Goal: Find specific fact: Find specific fact

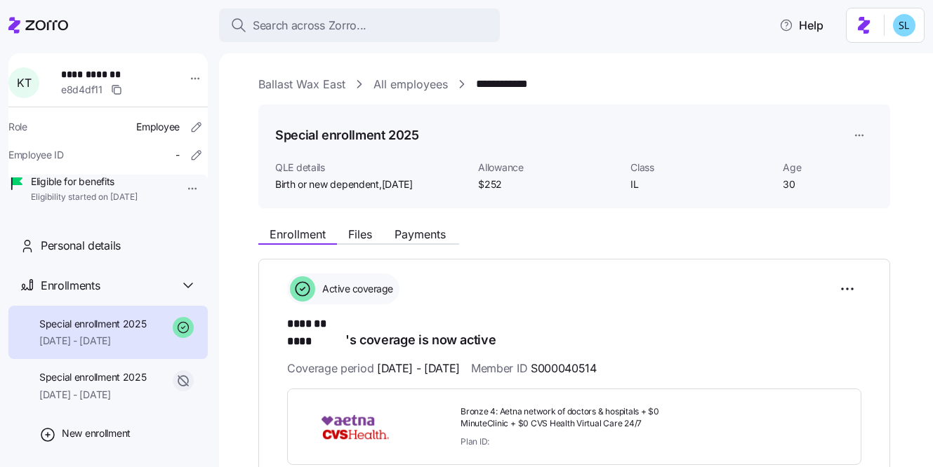
scroll to position [117, 0]
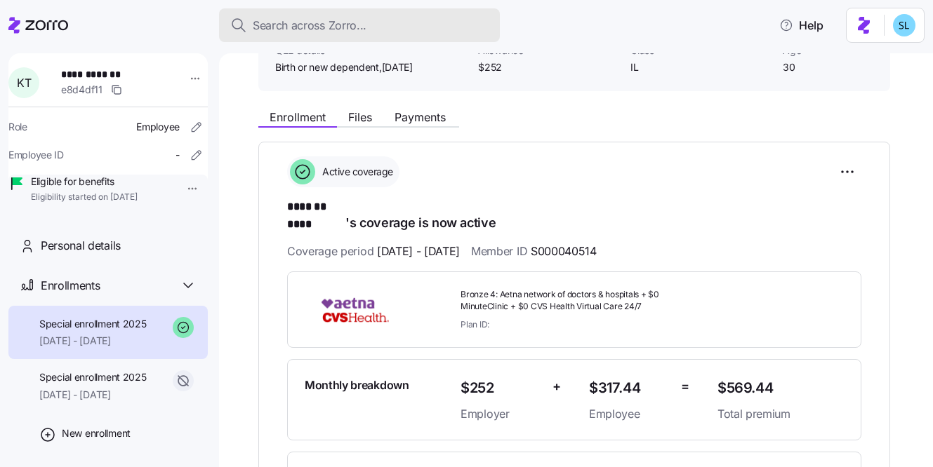
click at [439, 31] on div "Search across Zorro..." at bounding box center [359, 26] width 258 height 18
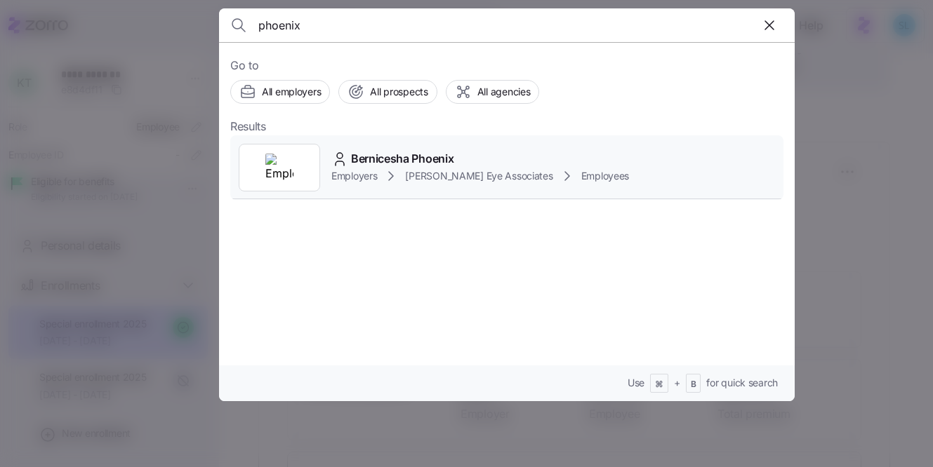
type input "phoenix"
click at [440, 155] on span "Bernicesha Phoenix" at bounding box center [402, 159] width 102 height 18
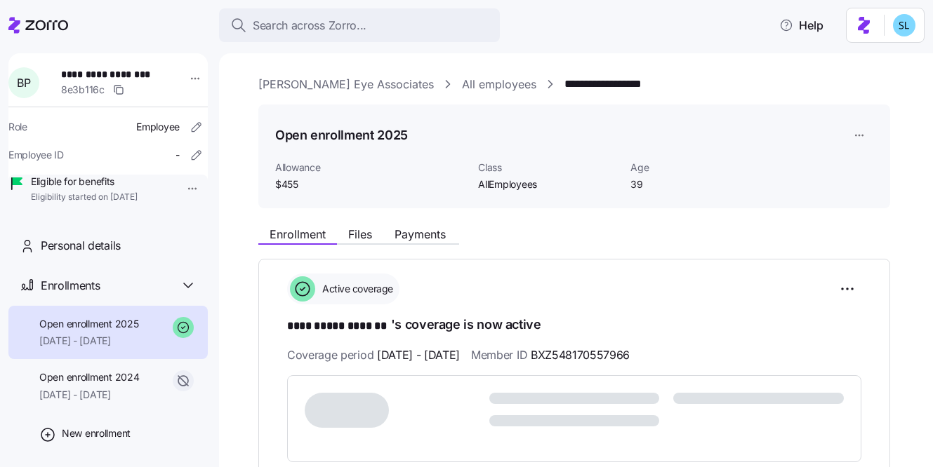
scroll to position [123, 0]
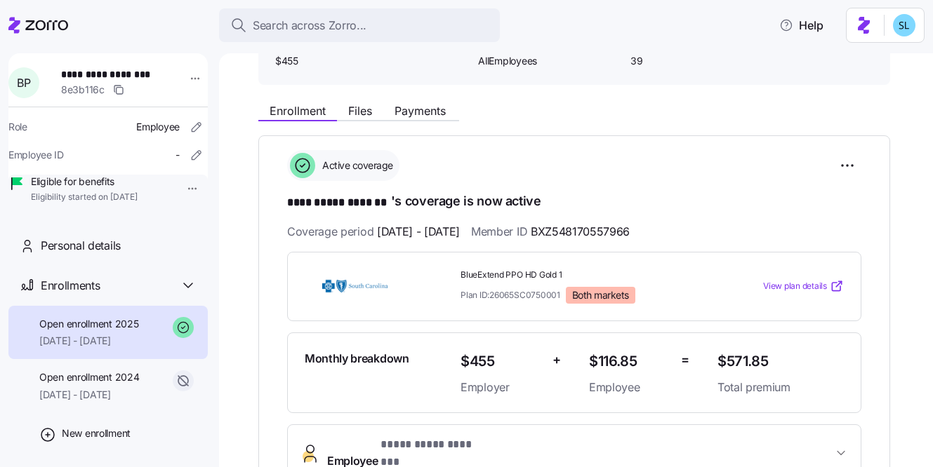
click at [742, 362] on span "$571.85" at bounding box center [780, 361] width 126 height 23
copy span "$571.85"
